Goal: Task Accomplishment & Management: Use online tool/utility

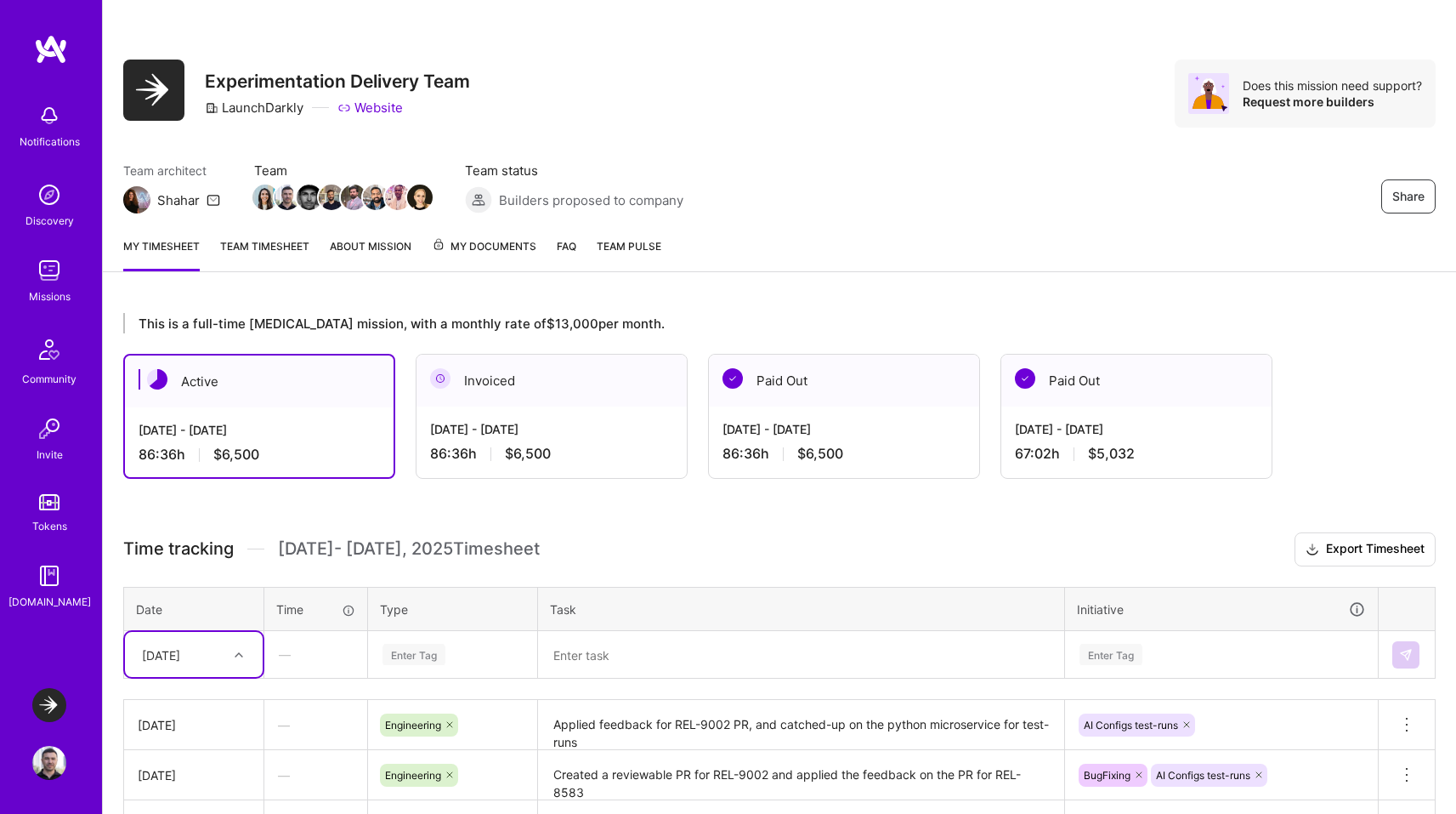
scroll to position [305, 0]
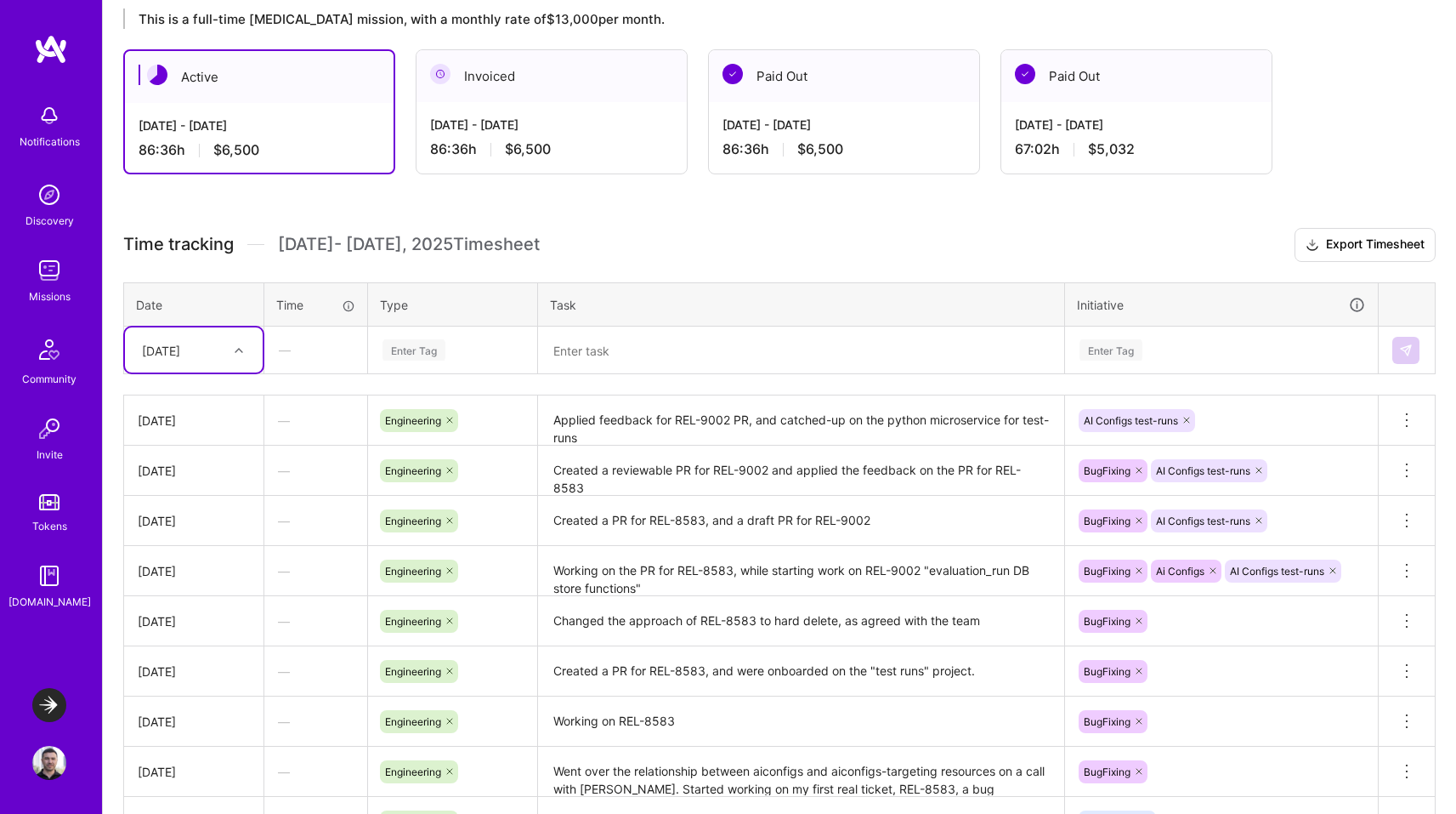
click at [441, 210] on div "This is a full-time retainer mission, with a monthly rate of $13,000 per month.…" at bounding box center [779, 482] width 1353 height 988
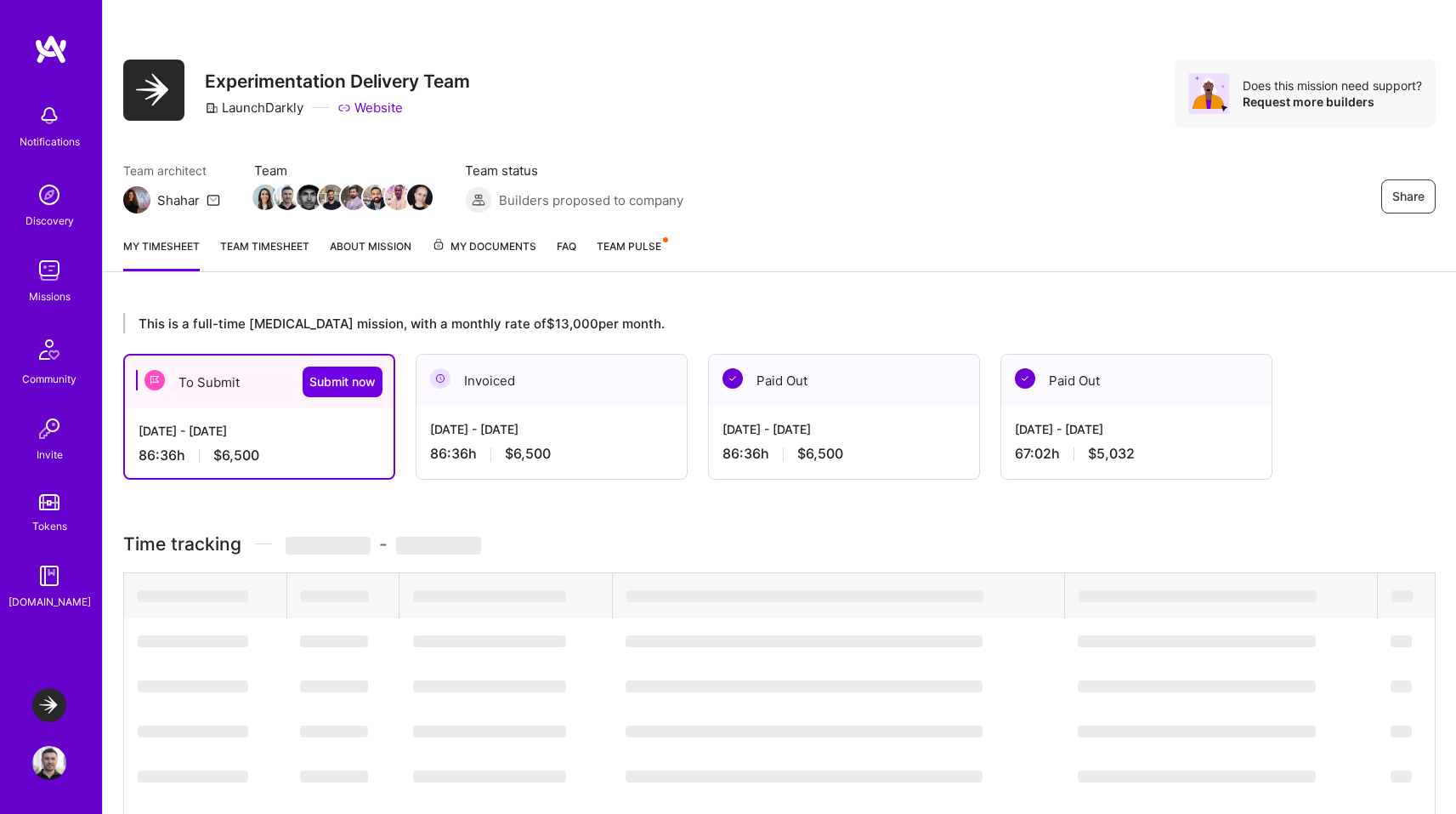
scroll to position [305, 0]
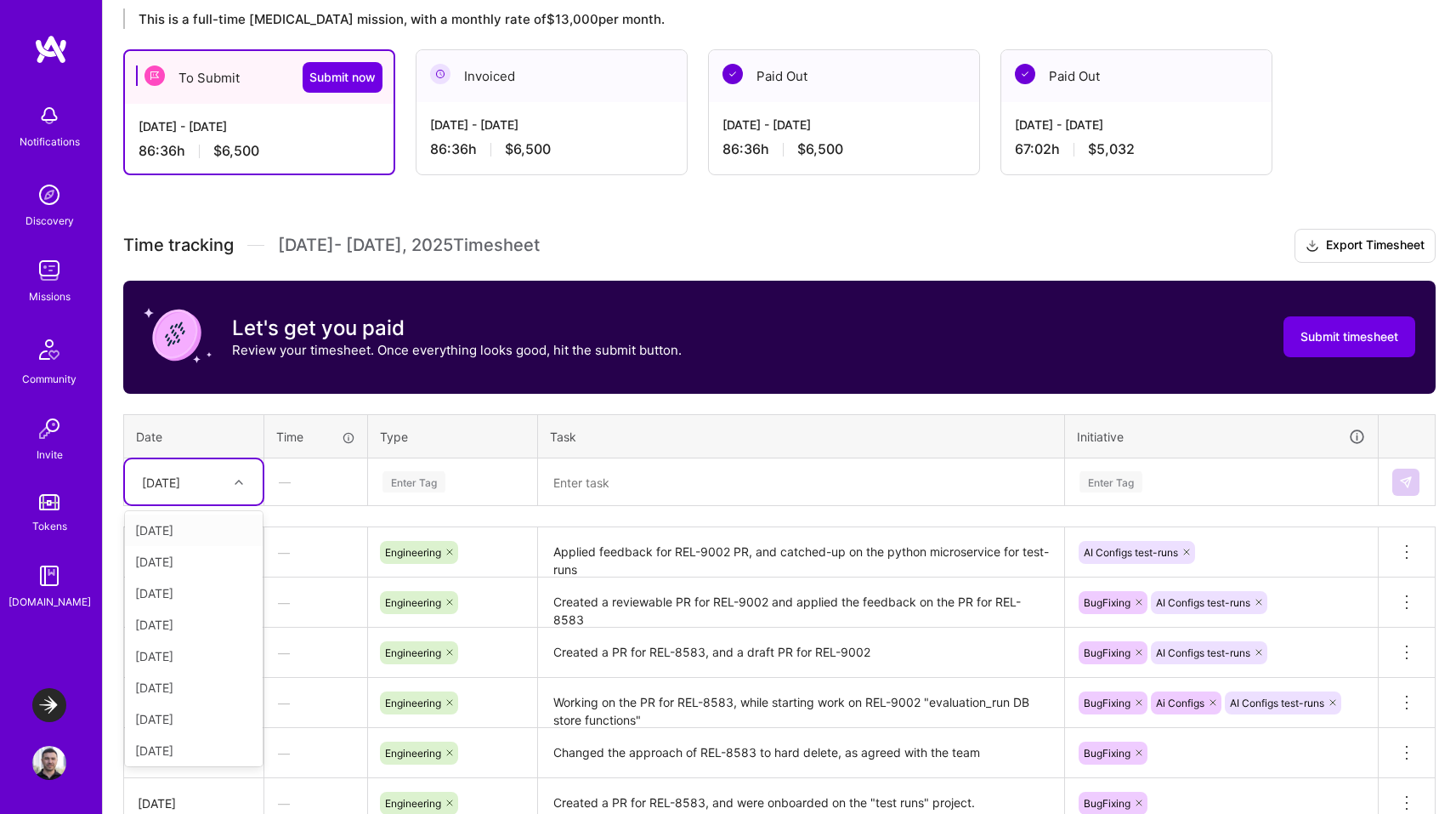
click at [217, 483] on div "[DATE]" at bounding box center [181, 481] width 94 height 28
click at [168, 747] on div "[DATE]" at bounding box center [193, 747] width 137 height 32
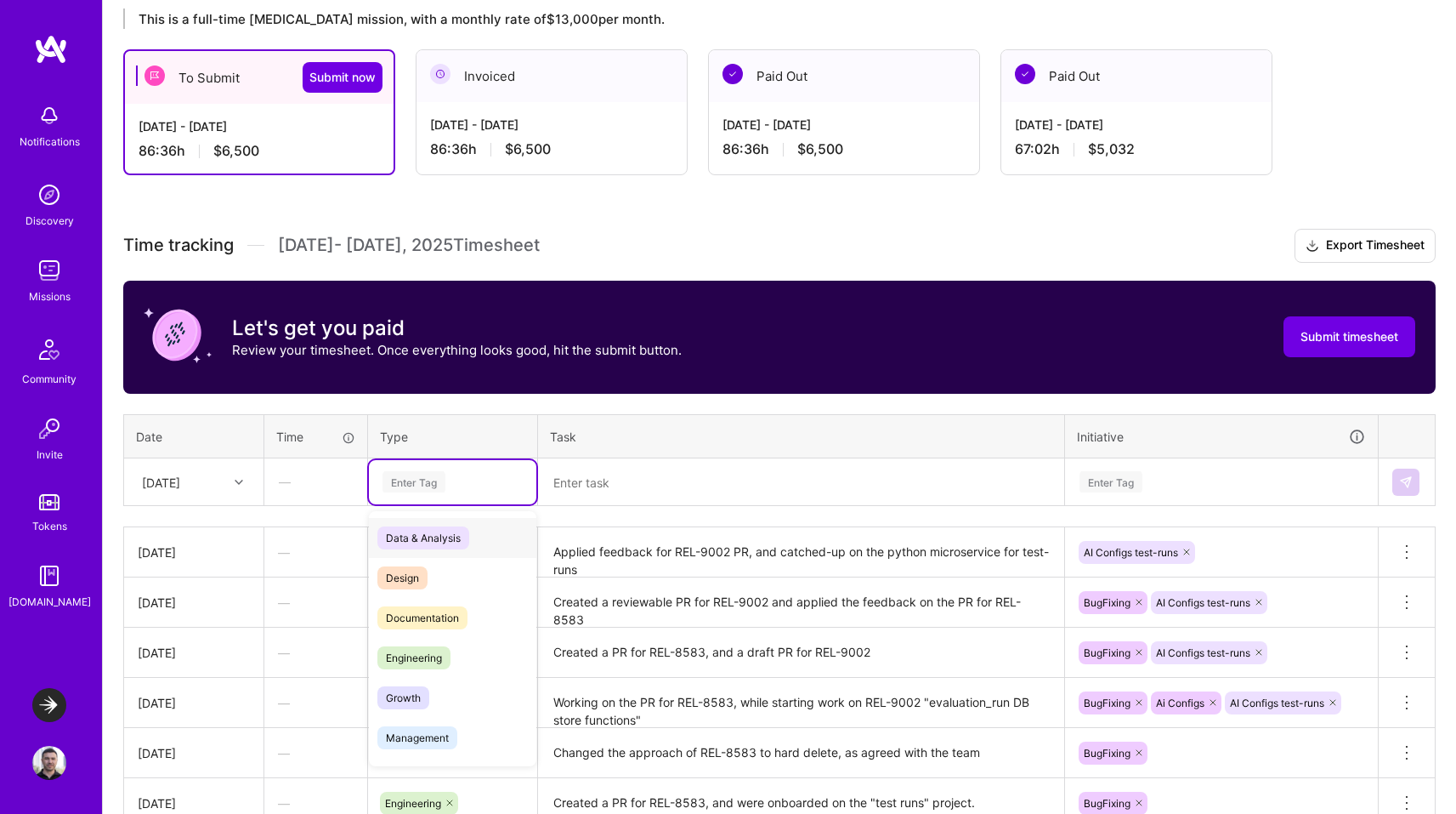
click at [437, 486] on div "Enter Tag" at bounding box center [413, 481] width 62 height 26
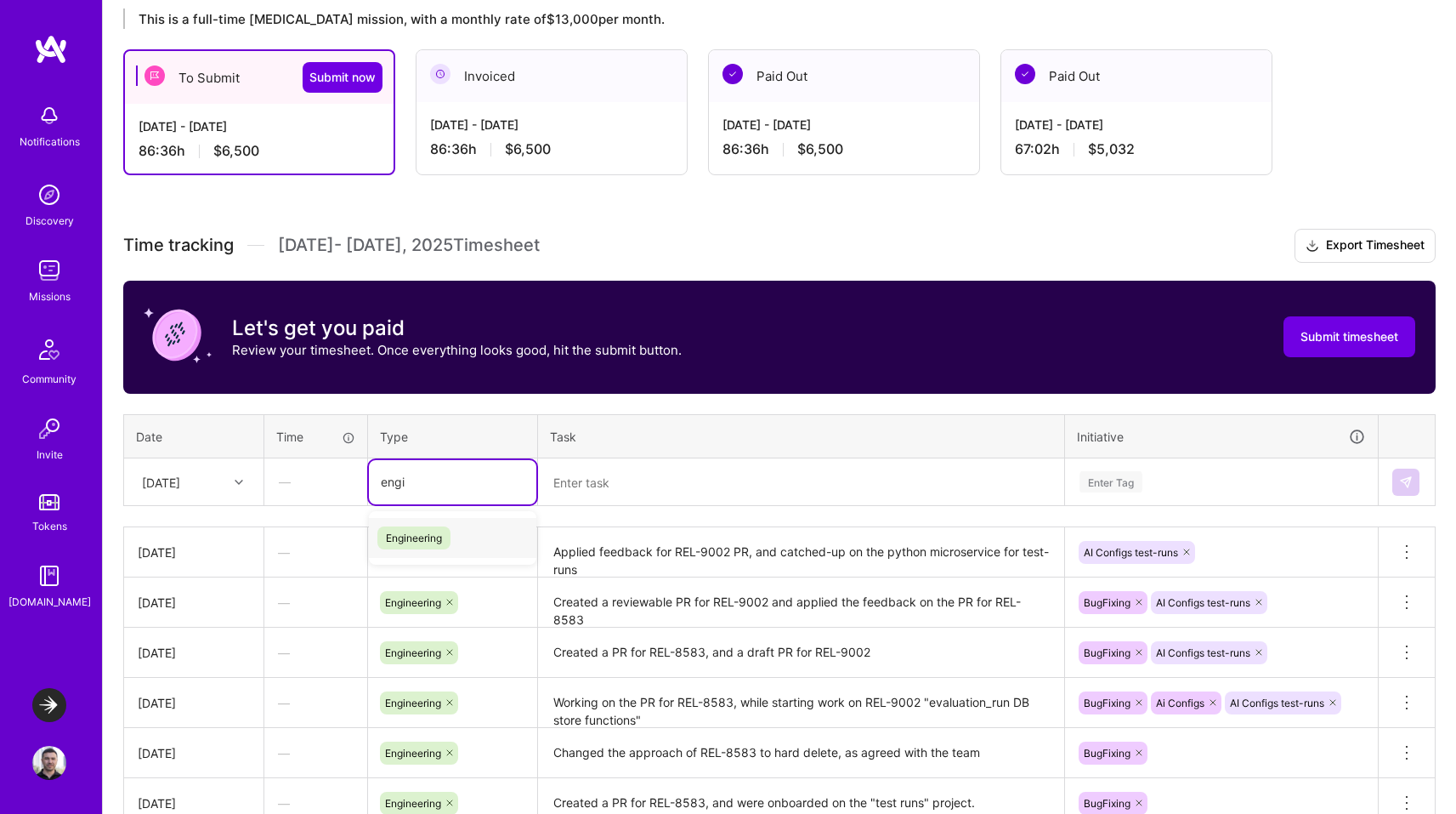
type input "engin"
click at [427, 530] on span "Engineering" at bounding box center [414, 538] width 73 height 23
click at [583, 479] on textarea at bounding box center [802, 482] width 523 height 44
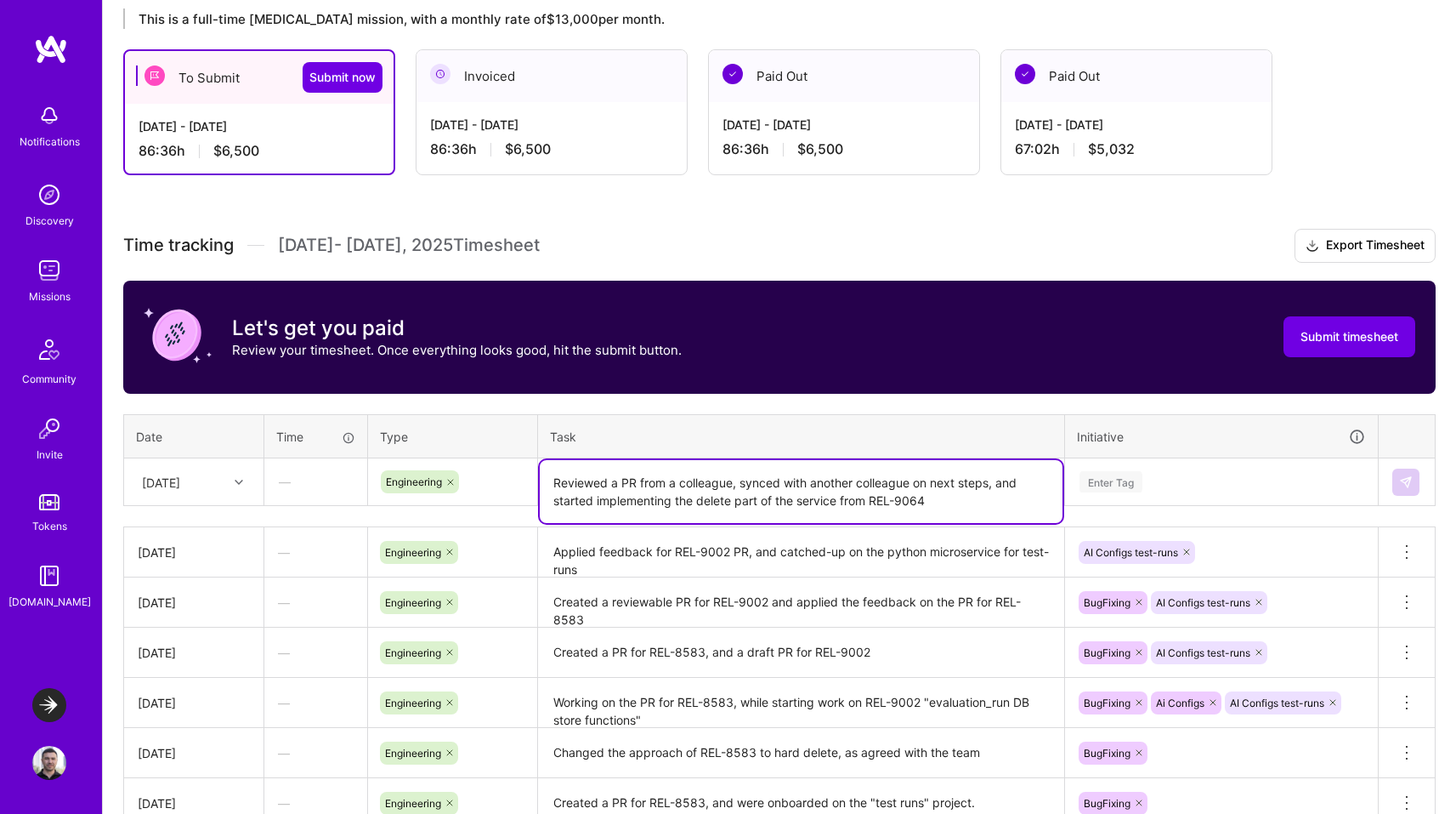
type textarea "Reviewed a PR from a colleague, synced with another colleague on next steps, an…"
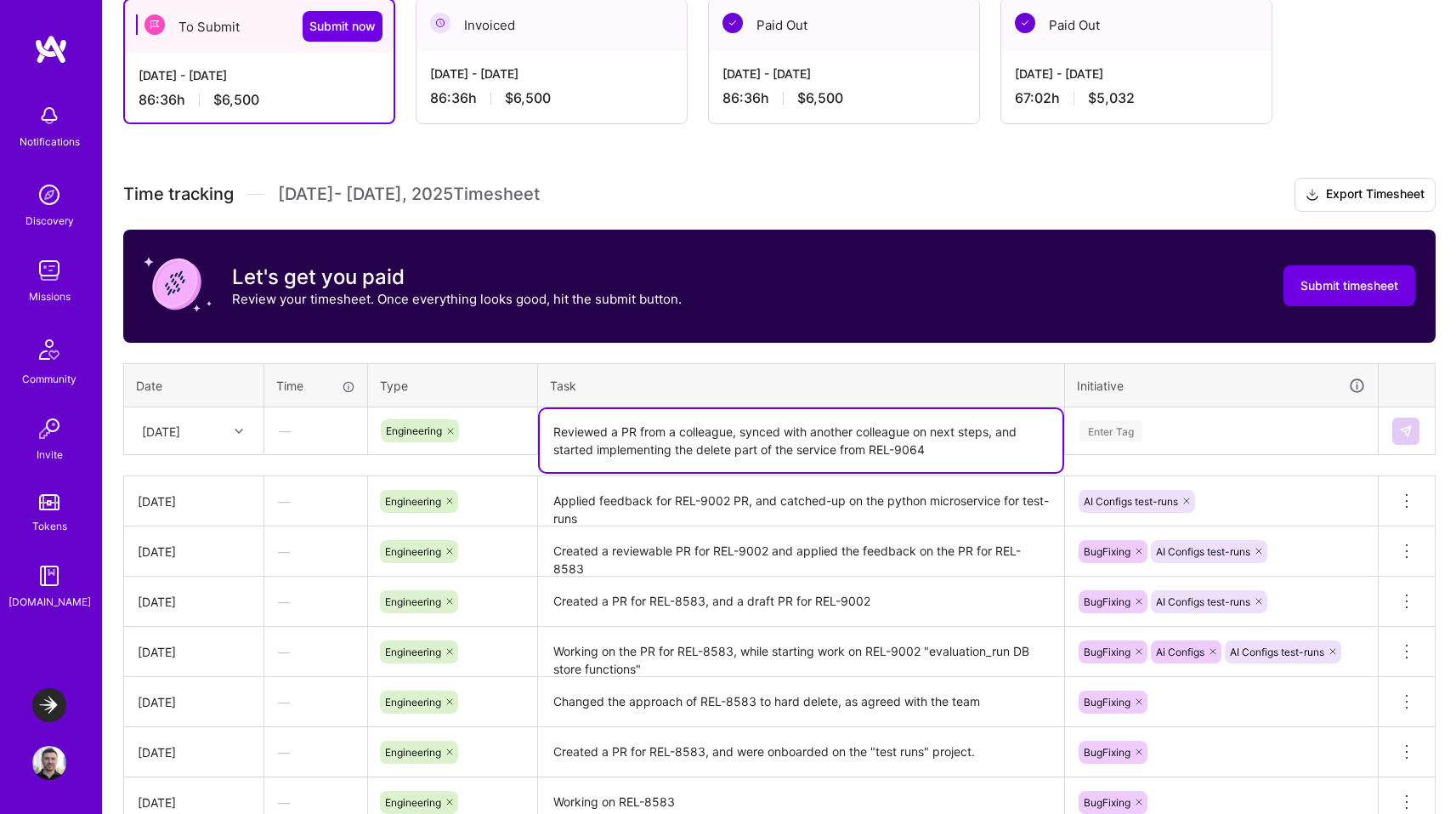
click at [1101, 454] on div "Enter Tag" at bounding box center [1222, 432] width 311 height 44
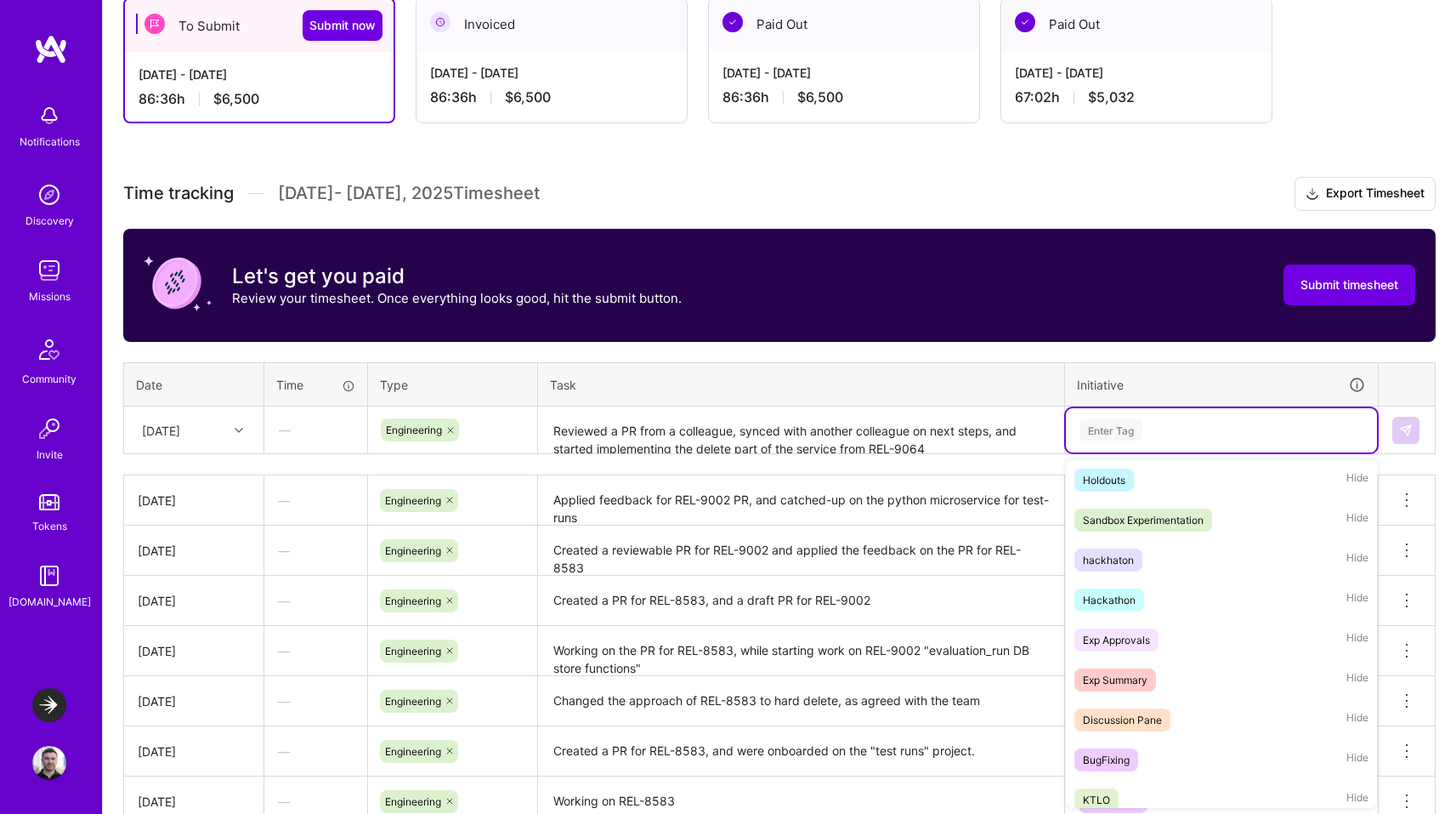
scroll to position [693, 0]
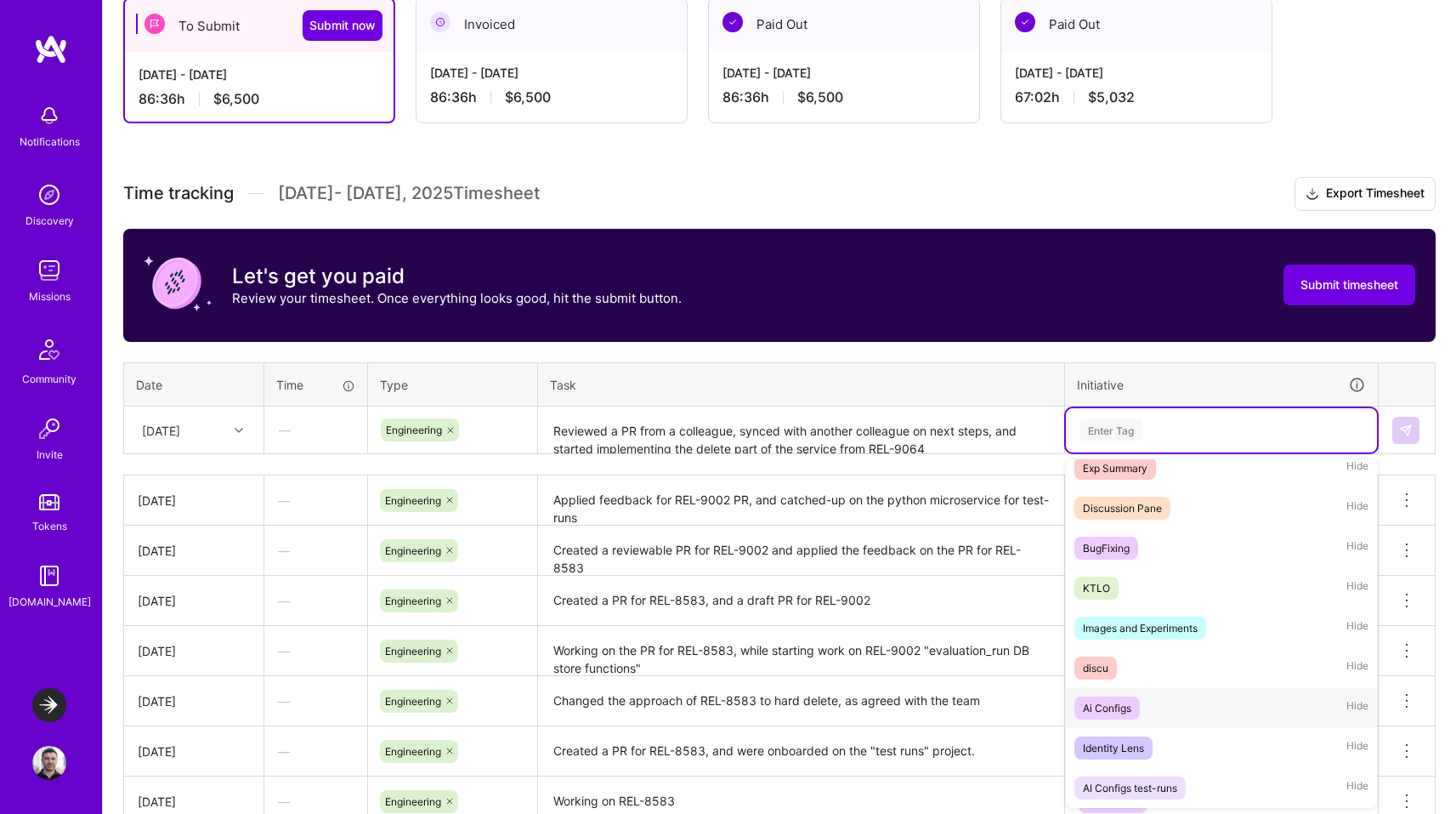
click at [1115, 714] on div "Ai Configs" at bounding box center [1107, 707] width 48 height 18
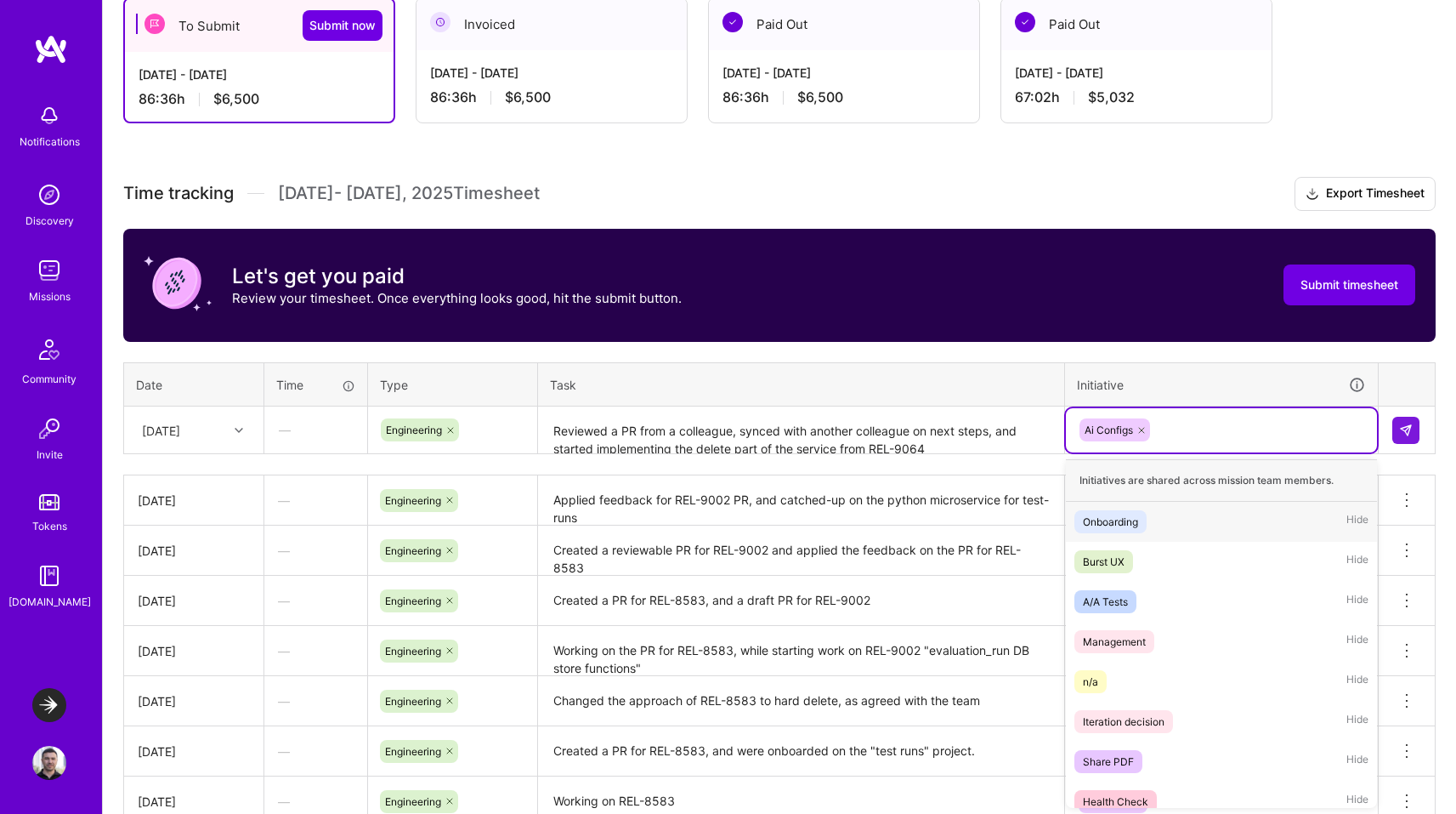
click at [1216, 430] on div "Ai Configs" at bounding box center [1222, 429] width 287 height 26
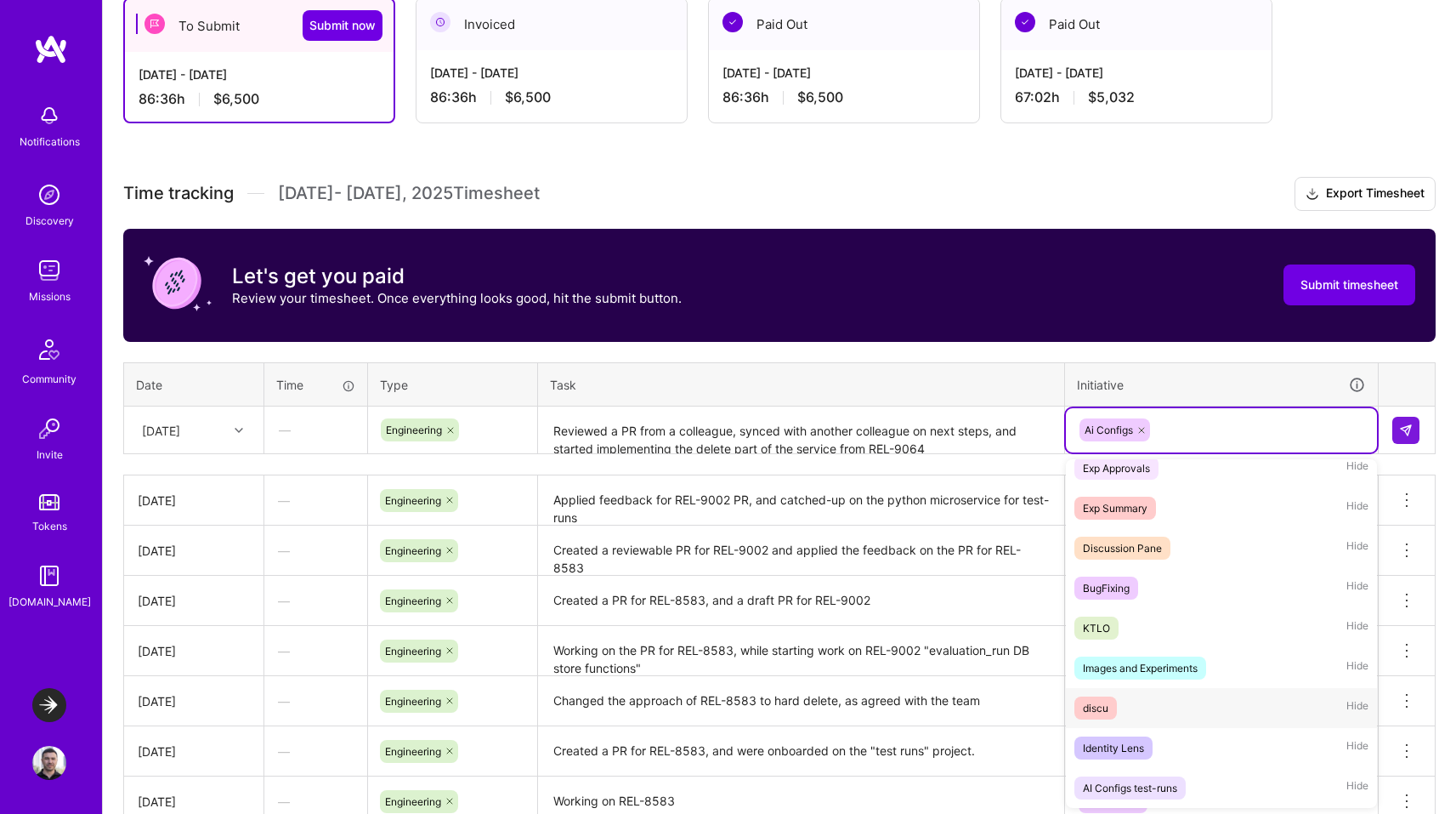
scroll to position [650, 0]
click at [1148, 786] on div "AI Configs test-runs" at bounding box center [1130, 791] width 94 height 18
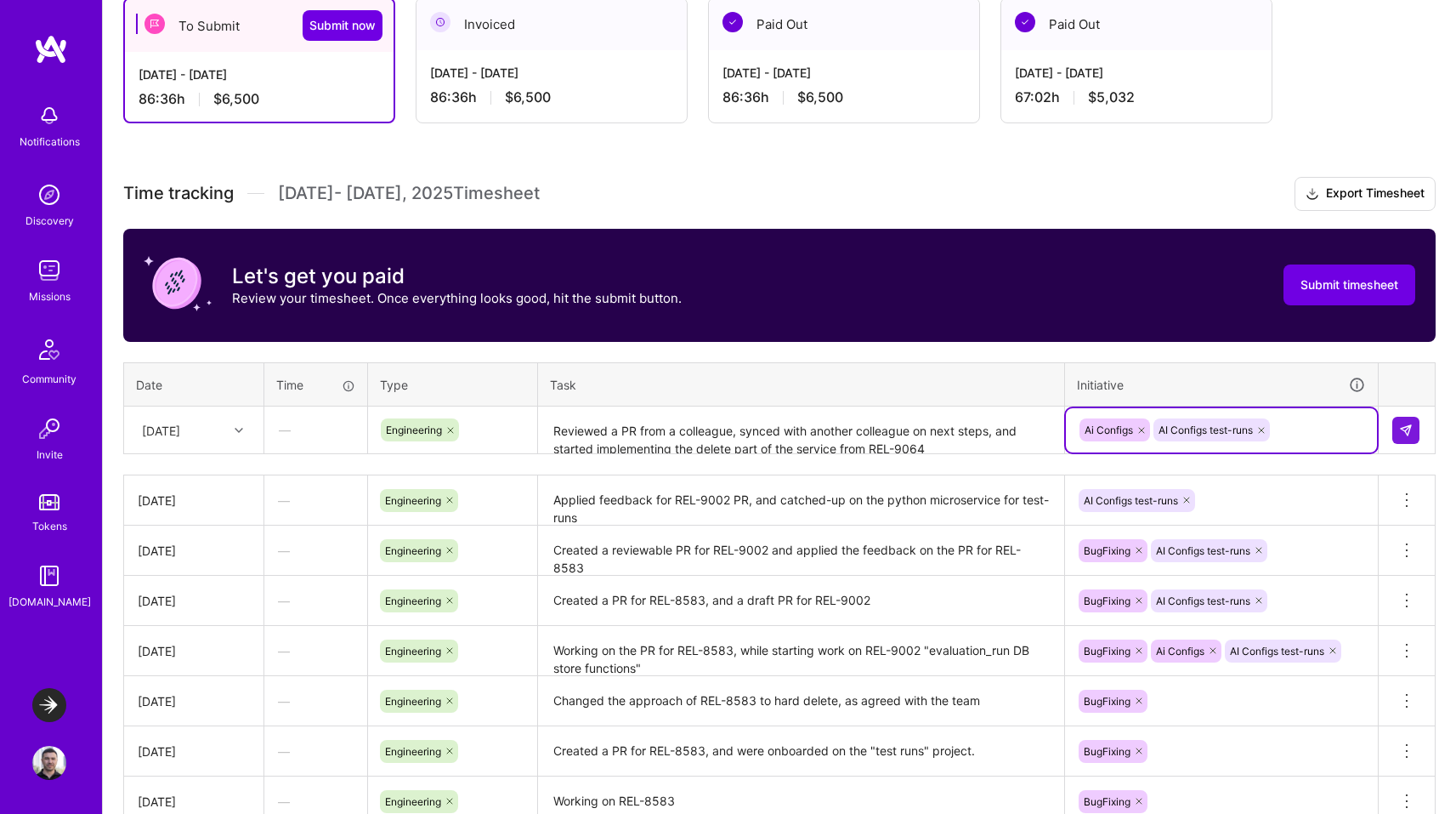
click at [1142, 430] on icon at bounding box center [1141, 430] width 5 height 5
click at [1410, 432] on img at bounding box center [1406, 431] width 13 height 13
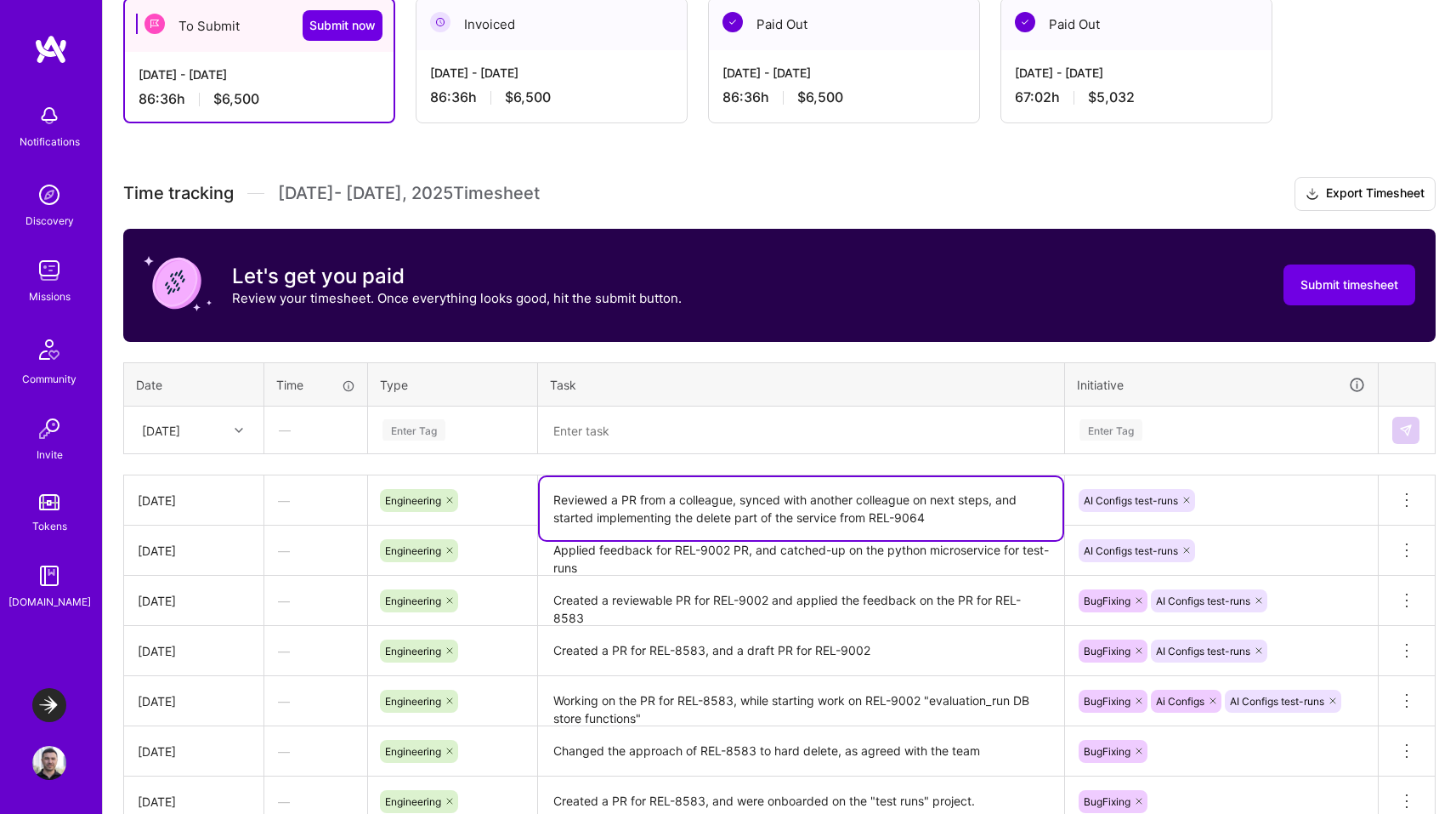
click at [892, 512] on textarea "Reviewed a PR from a colleague, synced with another colleague on next steps, an…" at bounding box center [802, 507] width 523 height 62
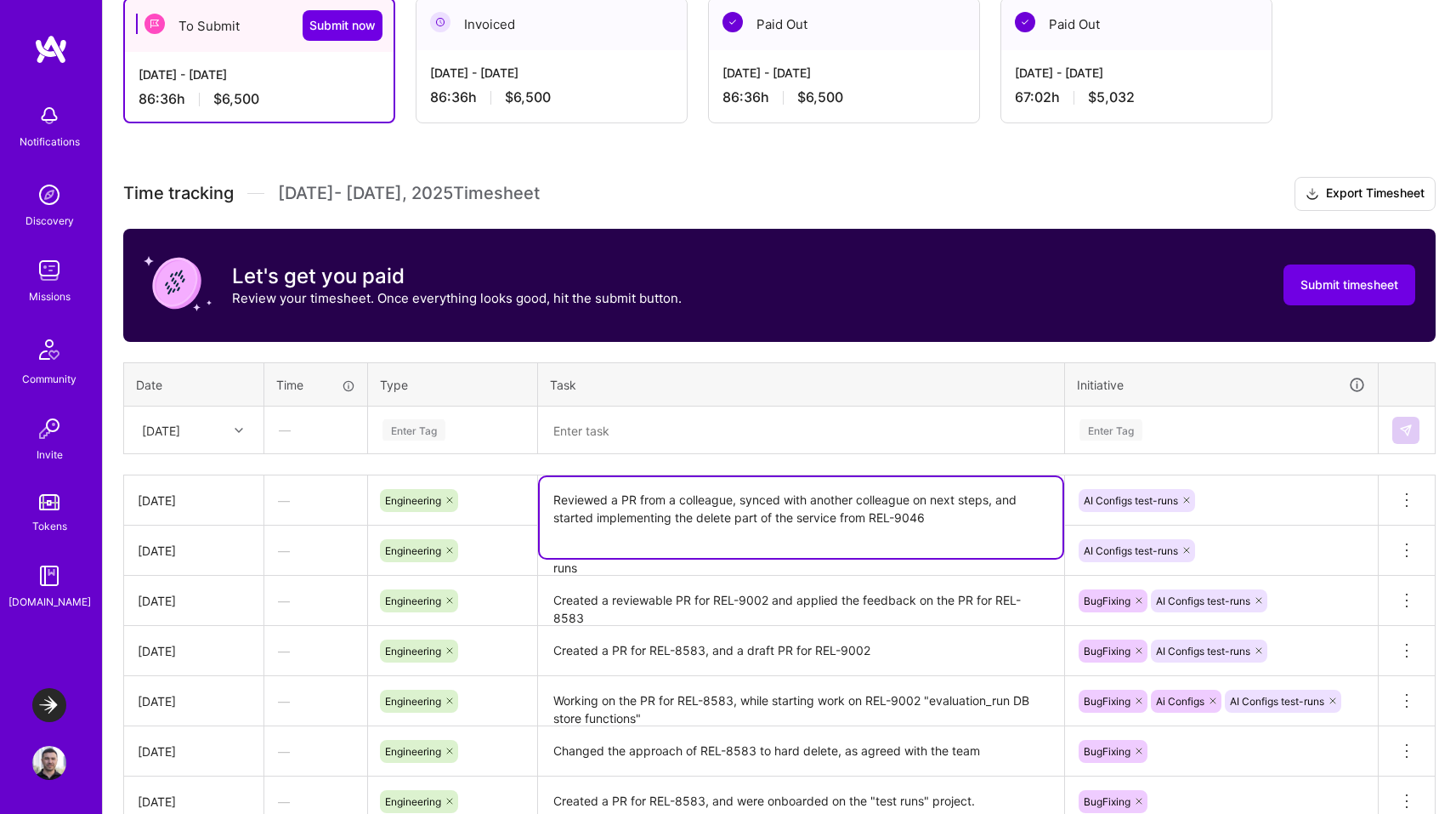
type textarea "Reviewed a PR from a colleague, synced with another colleague on next steps, an…"
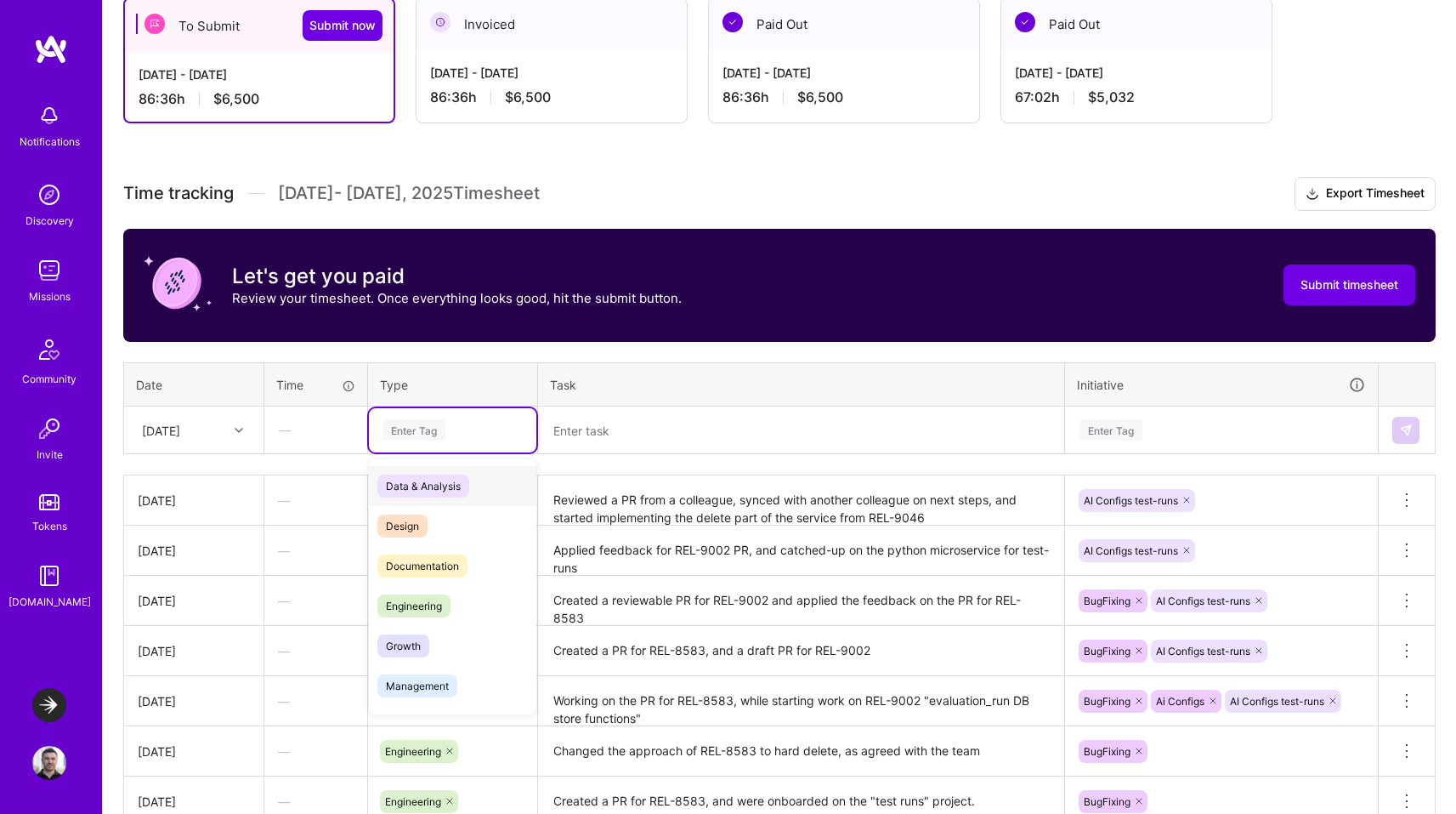
click at [420, 435] on div "Enter Tag" at bounding box center [413, 429] width 62 height 26
click at [416, 597] on span "Engineering" at bounding box center [414, 605] width 73 height 23
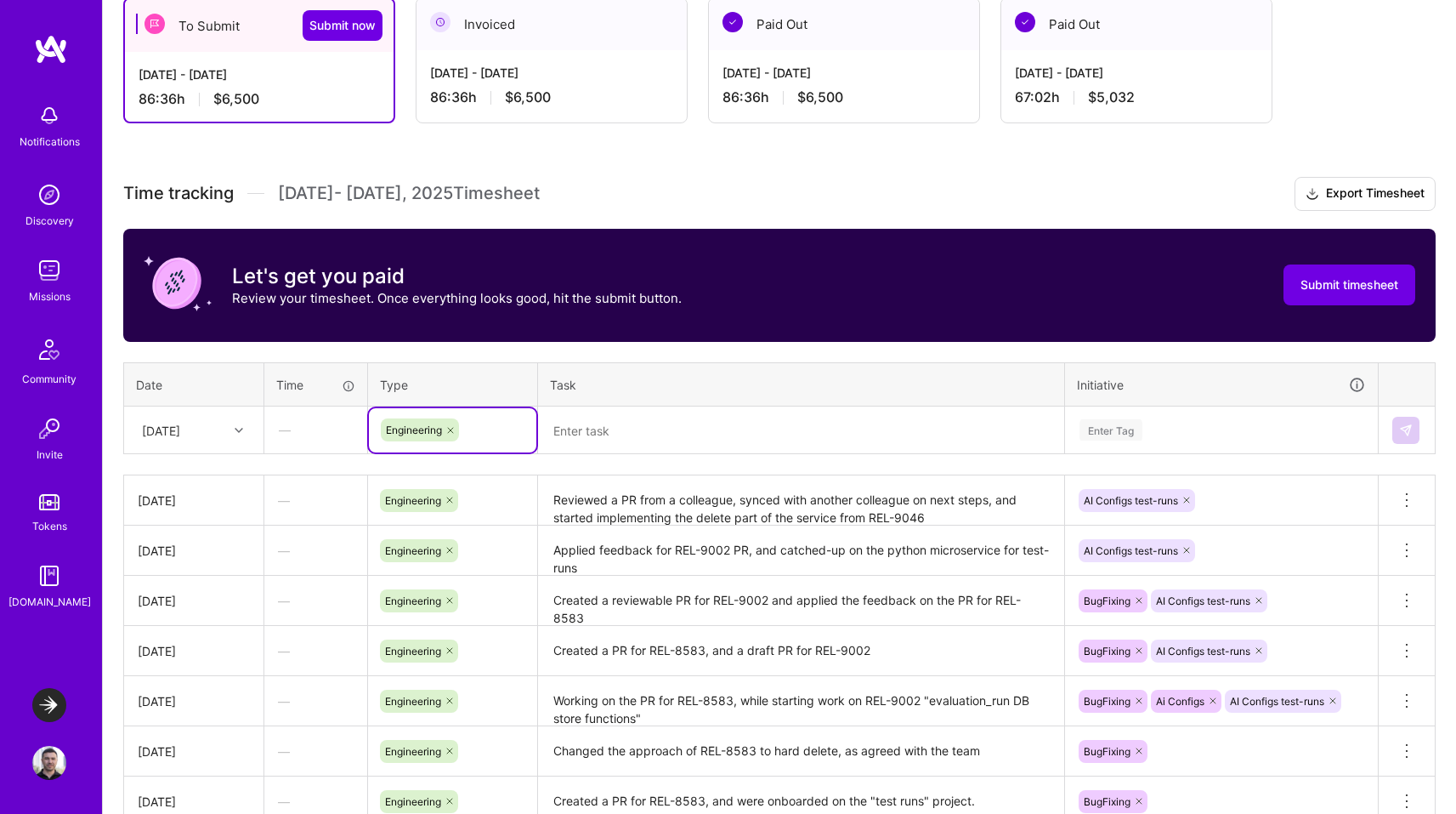
click at [230, 433] on div at bounding box center [240, 430] width 26 height 22
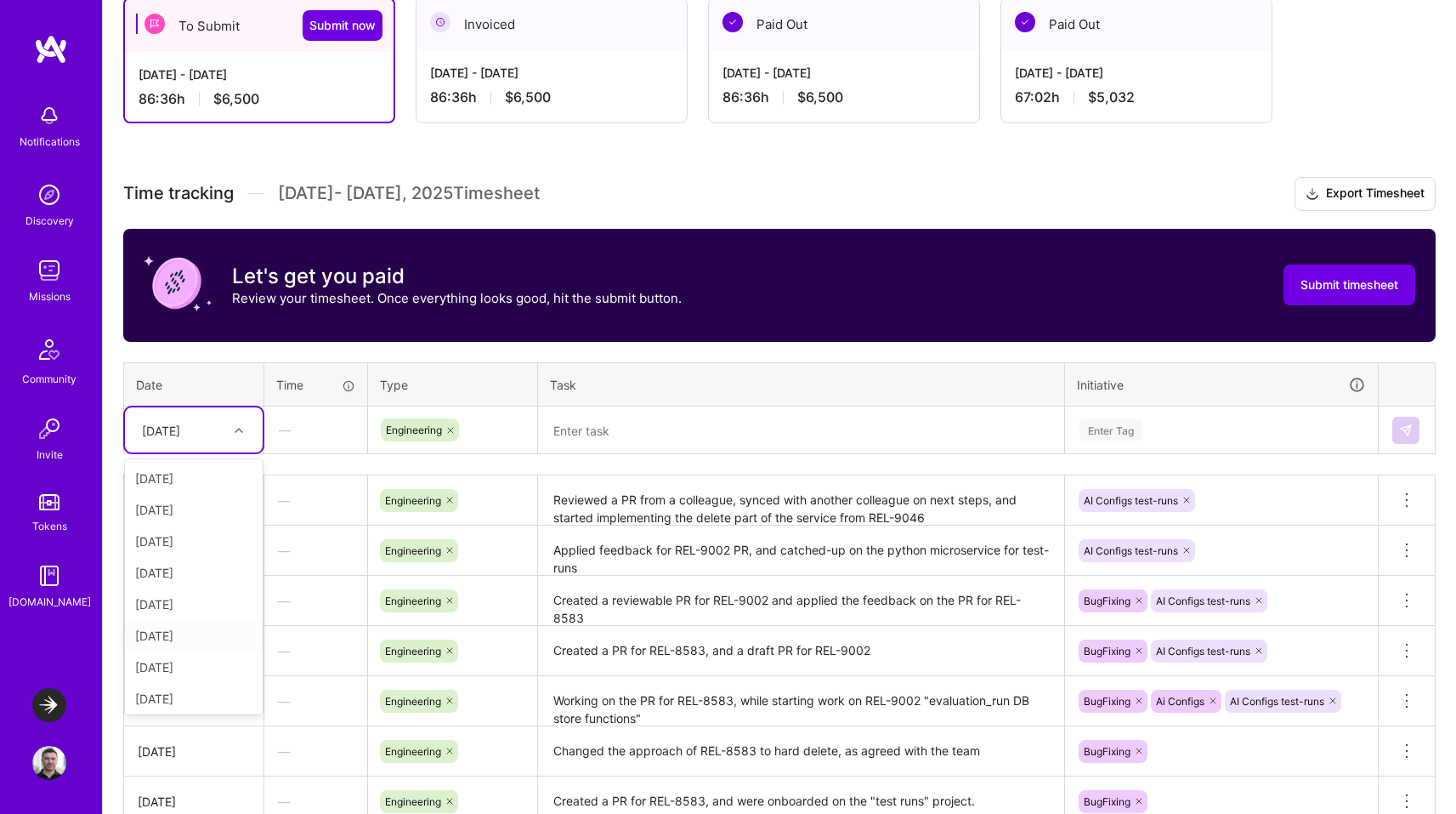
scroll to position [192, 0]
click at [179, 691] on div "[DATE]" at bounding box center [193, 695] width 137 height 32
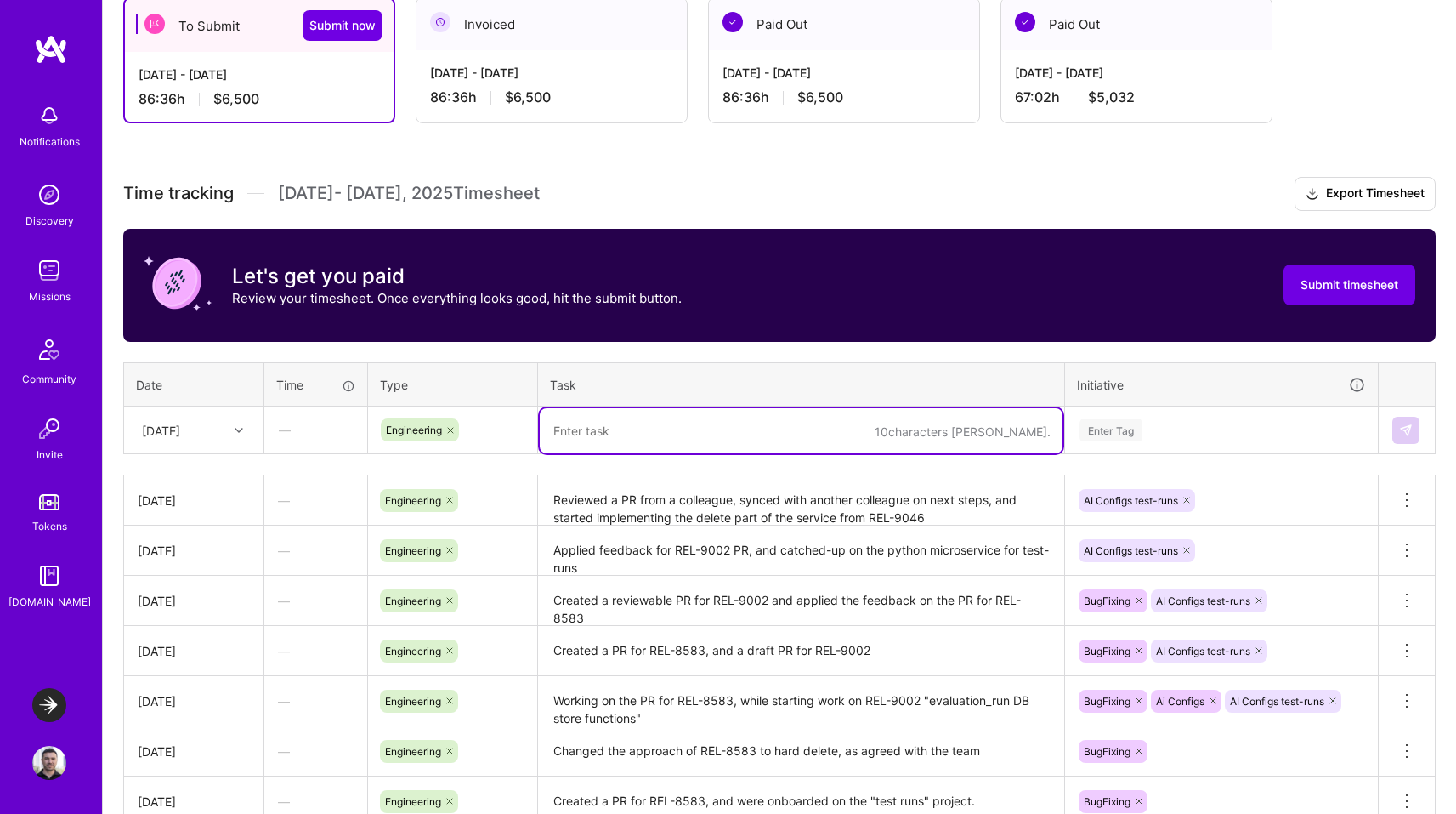
click at [605, 427] on textarea at bounding box center [802, 431] width 523 height 45
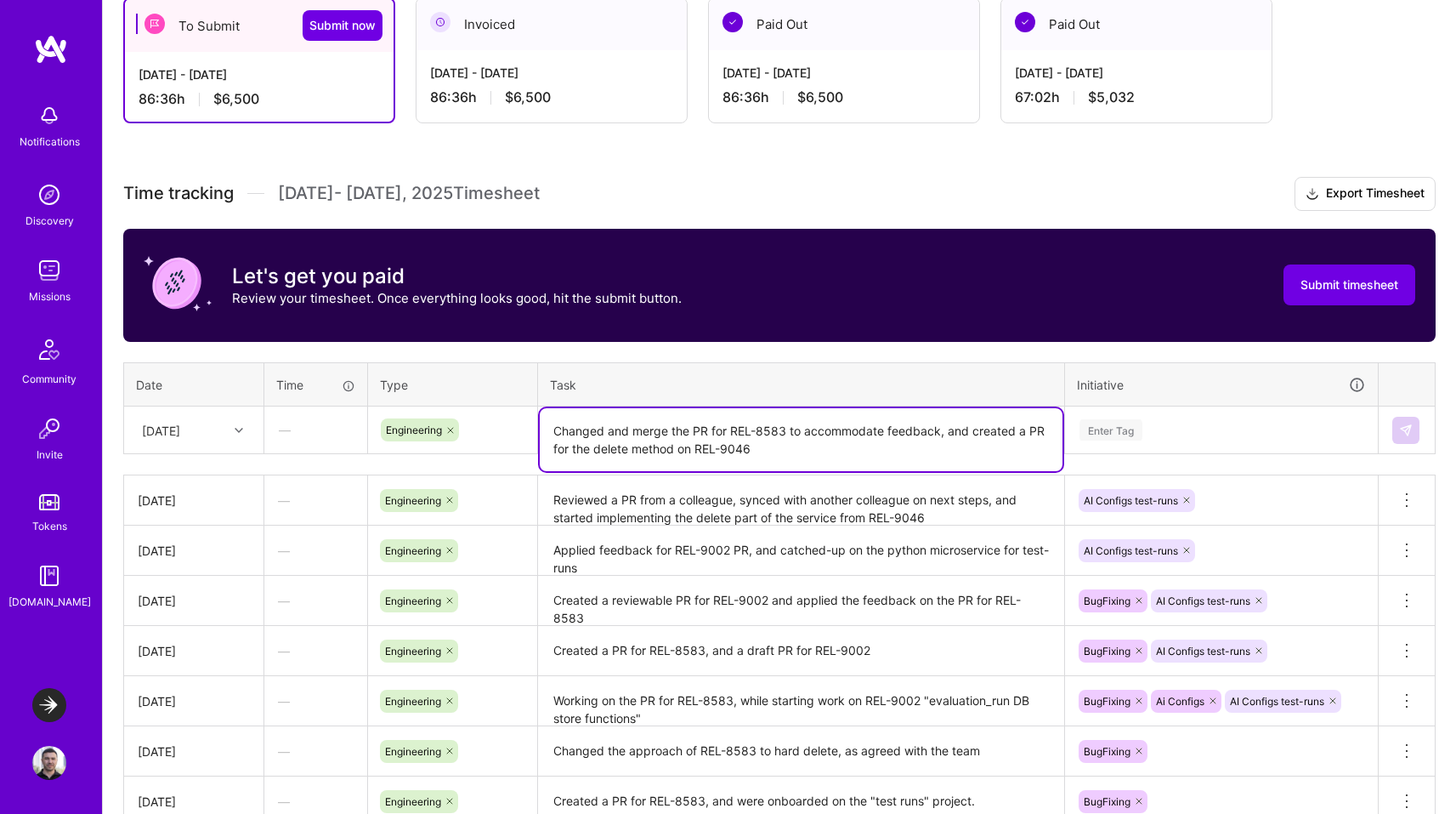
type textarea "Changed and merge the PR for REL-8583 to accommodate feedback, and created a PR…"
click at [1116, 429] on div "Enter Tag" at bounding box center [1111, 429] width 62 height 26
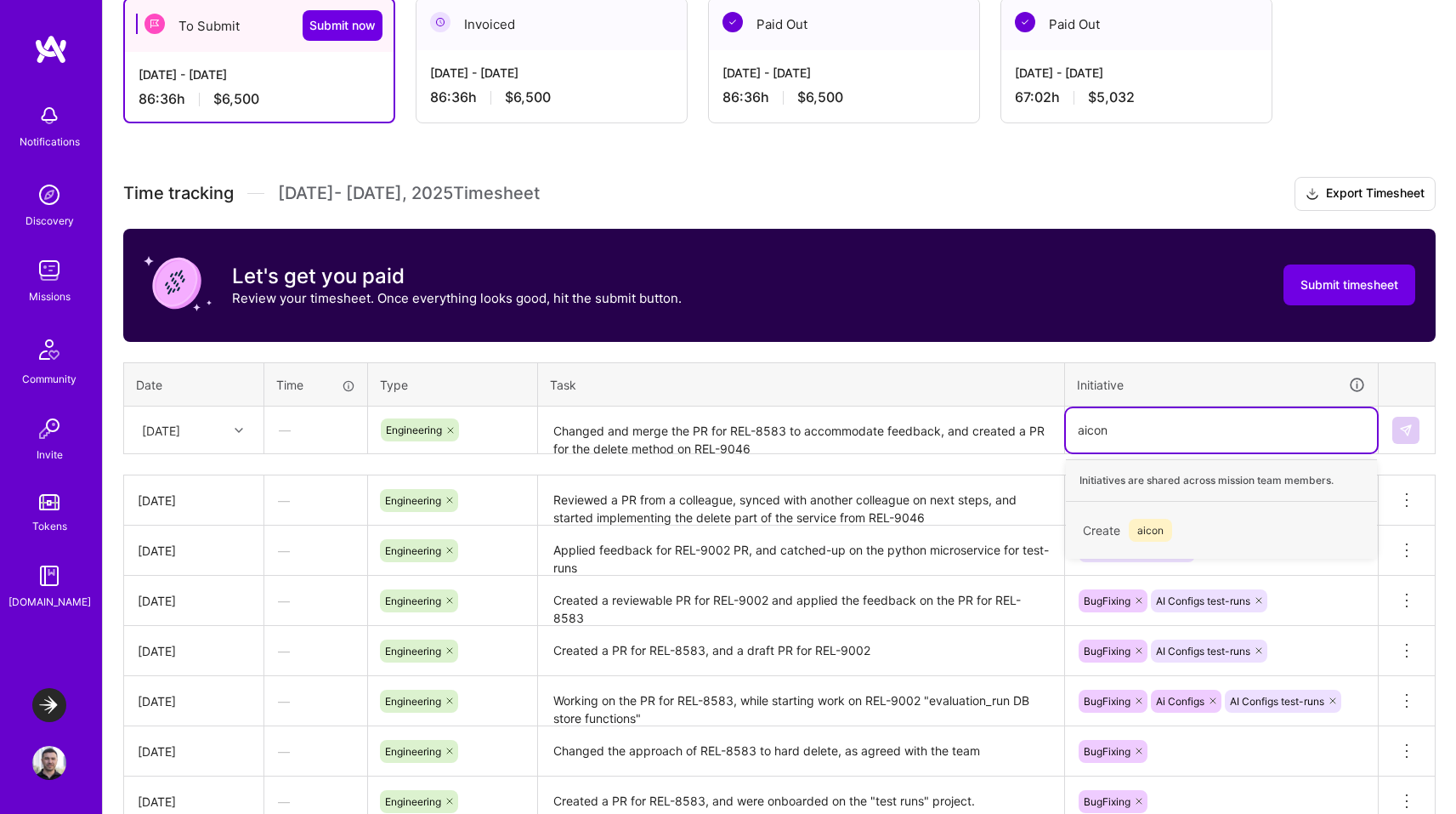
type input "aicon"
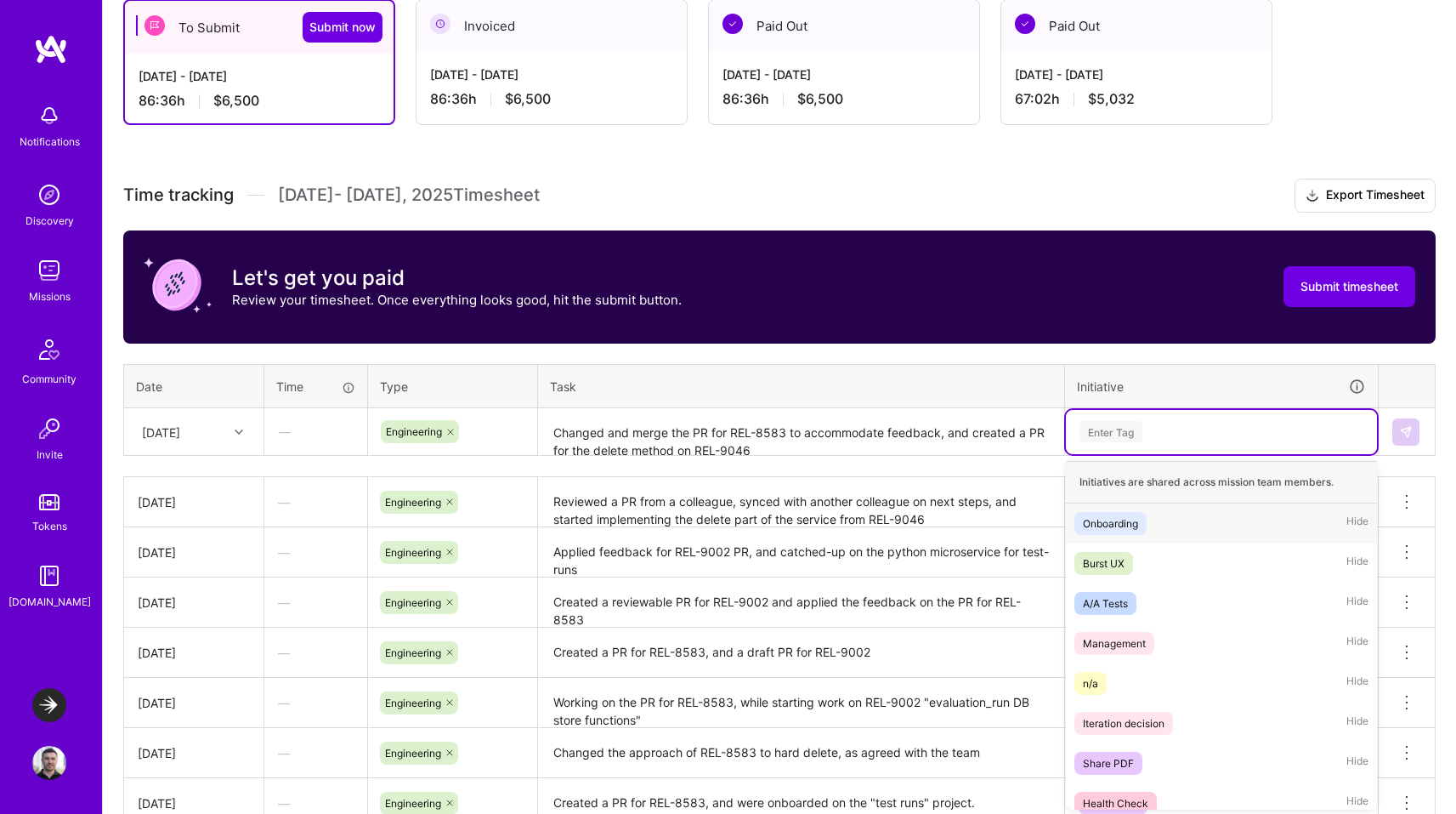
scroll to position [357, 0]
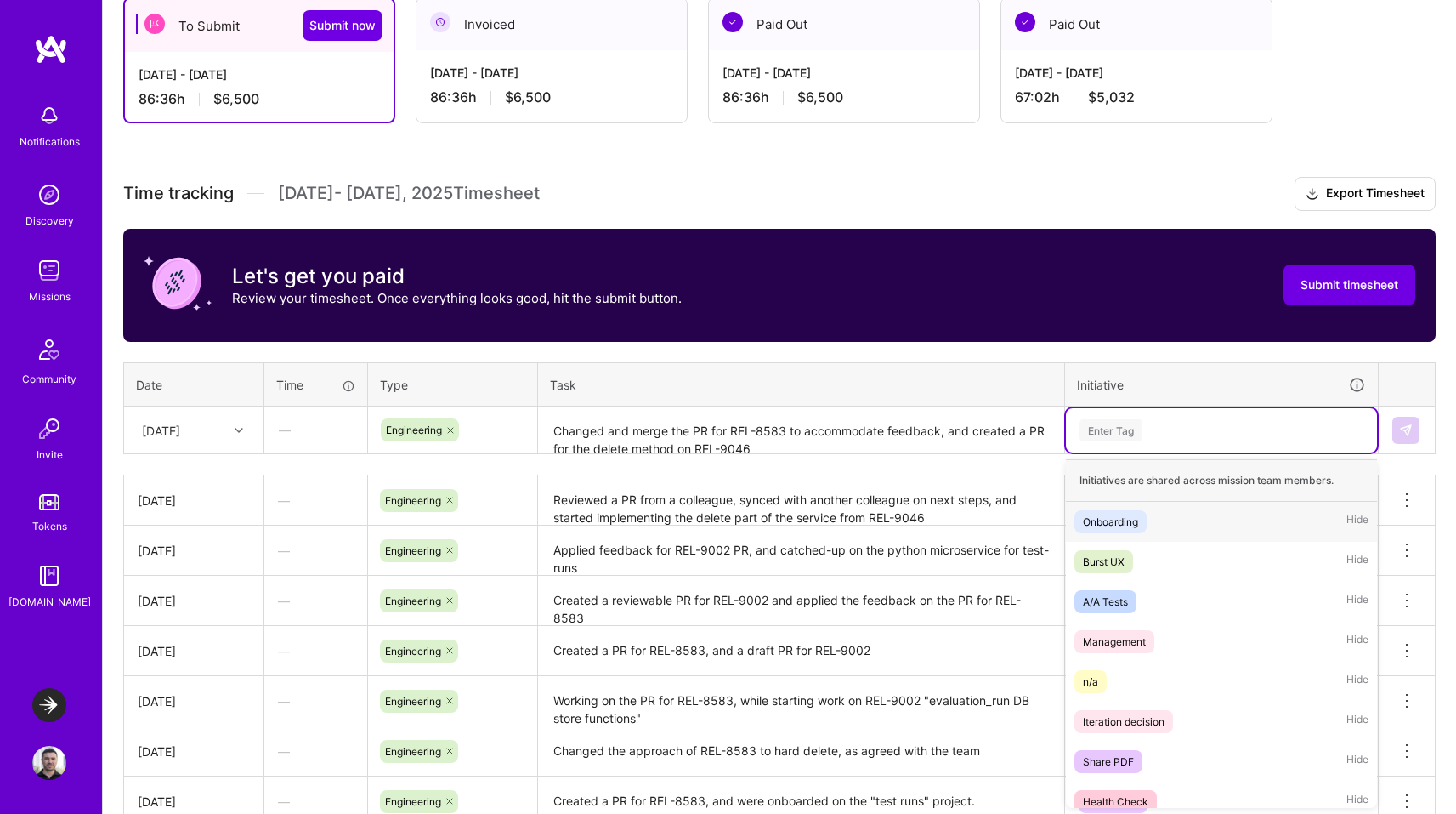
click at [1226, 453] on div "option Ai Configs, deselected. option Onboarding focused, 1 of 25. 25 results a…" at bounding box center [1222, 431] width 311 height 44
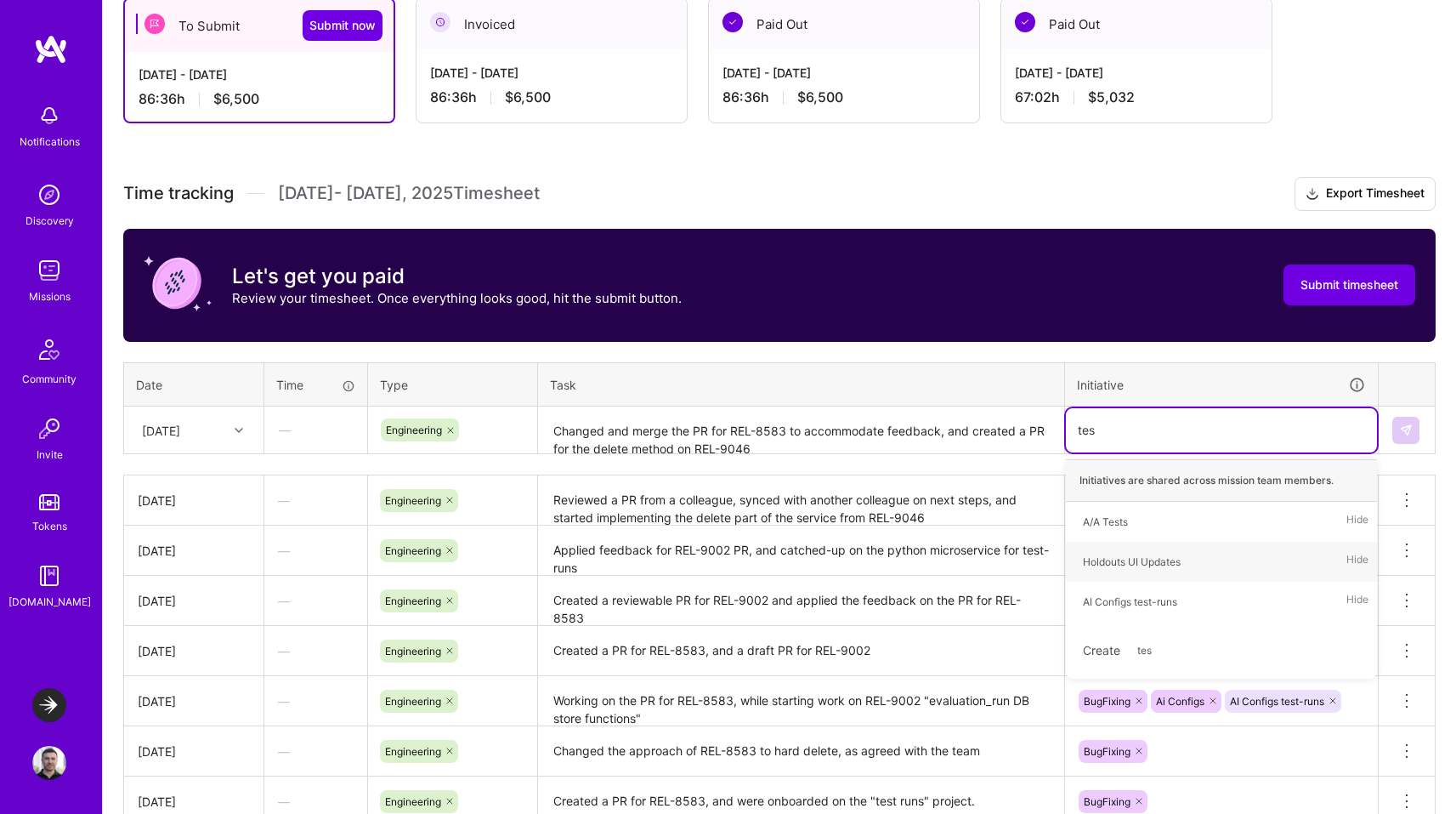
type input "test"
click at [1160, 570] on span "AI Configs test-runs" at bounding box center [1130, 561] width 111 height 23
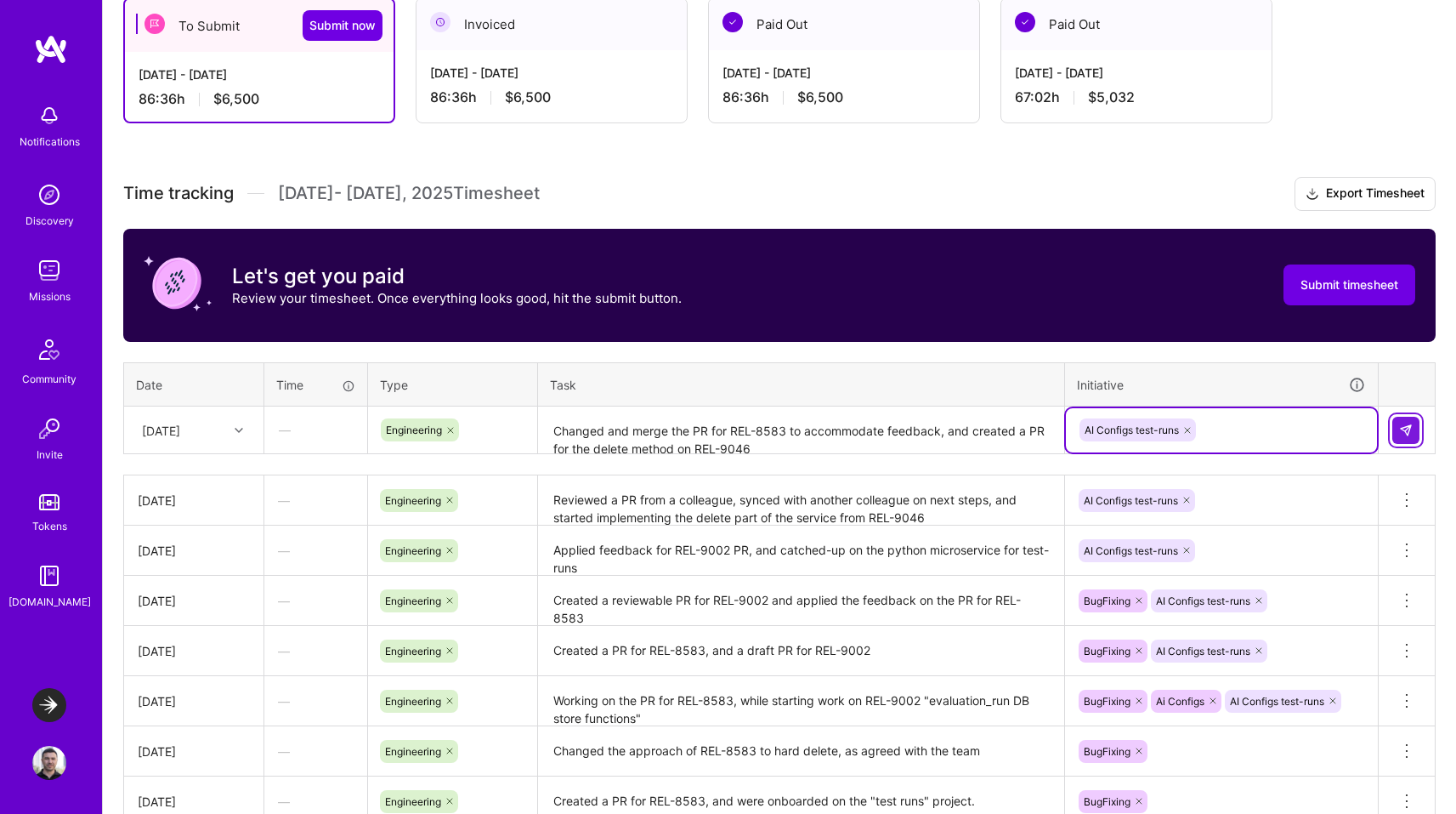
click at [1403, 424] on img at bounding box center [1406, 431] width 13 height 13
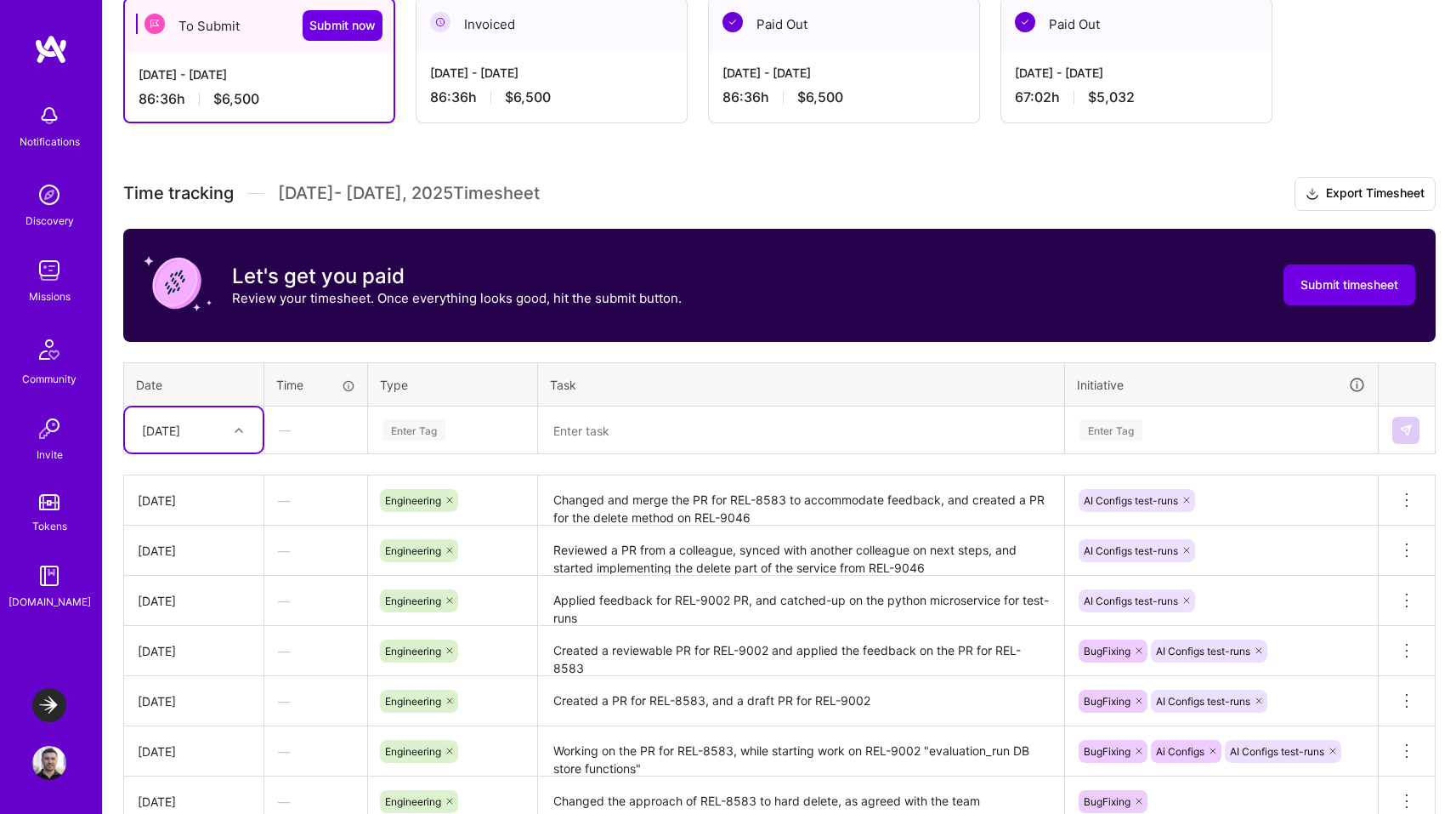
click at [676, 503] on textarea "Changed and merge the PR for REL-8583 to accommodate feedback, and created a PR…" at bounding box center [802, 500] width 523 height 47
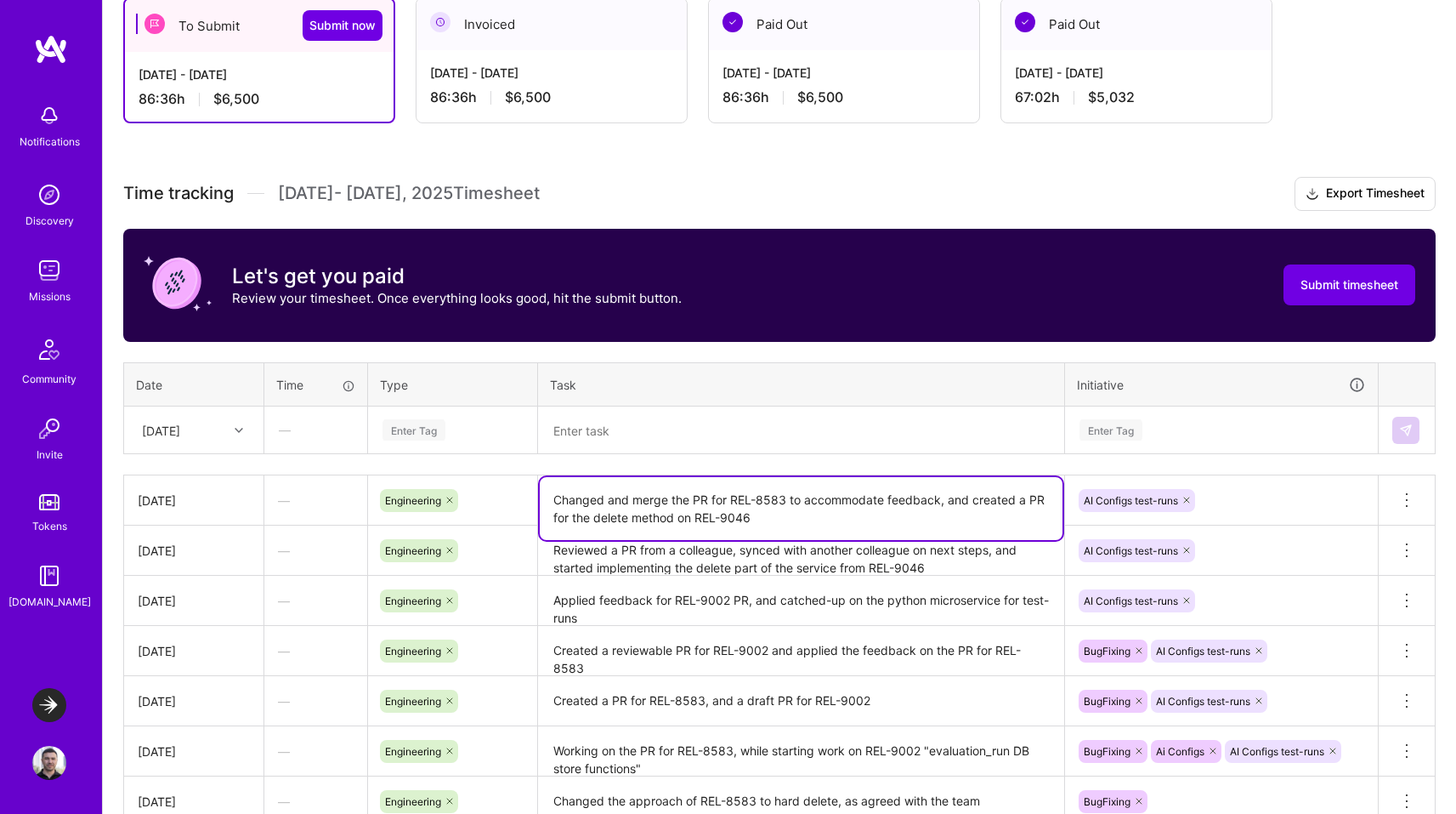
click at [662, 502] on textarea "Changed and merge the PR for REL-8583 to accommodate feedback, and created a PR…" at bounding box center [802, 507] width 523 height 62
type textarea "Changed and merged the PR for REL-8583 to accommodate feedback, and created a P…"
click at [864, 362] on th "Task" at bounding box center [802, 384] width 527 height 44
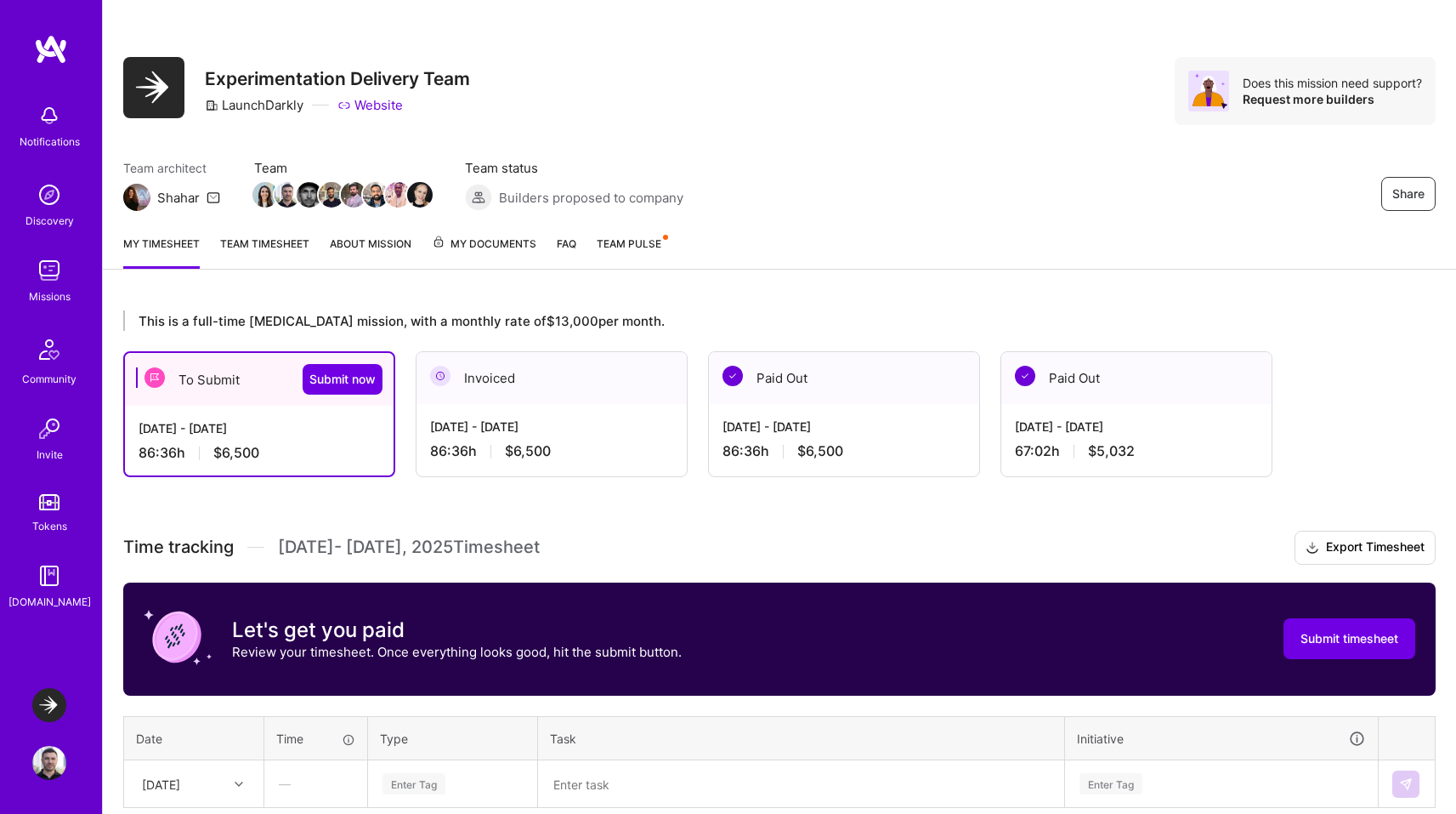
scroll to position [0, 0]
